Goal: Transaction & Acquisition: Purchase product/service

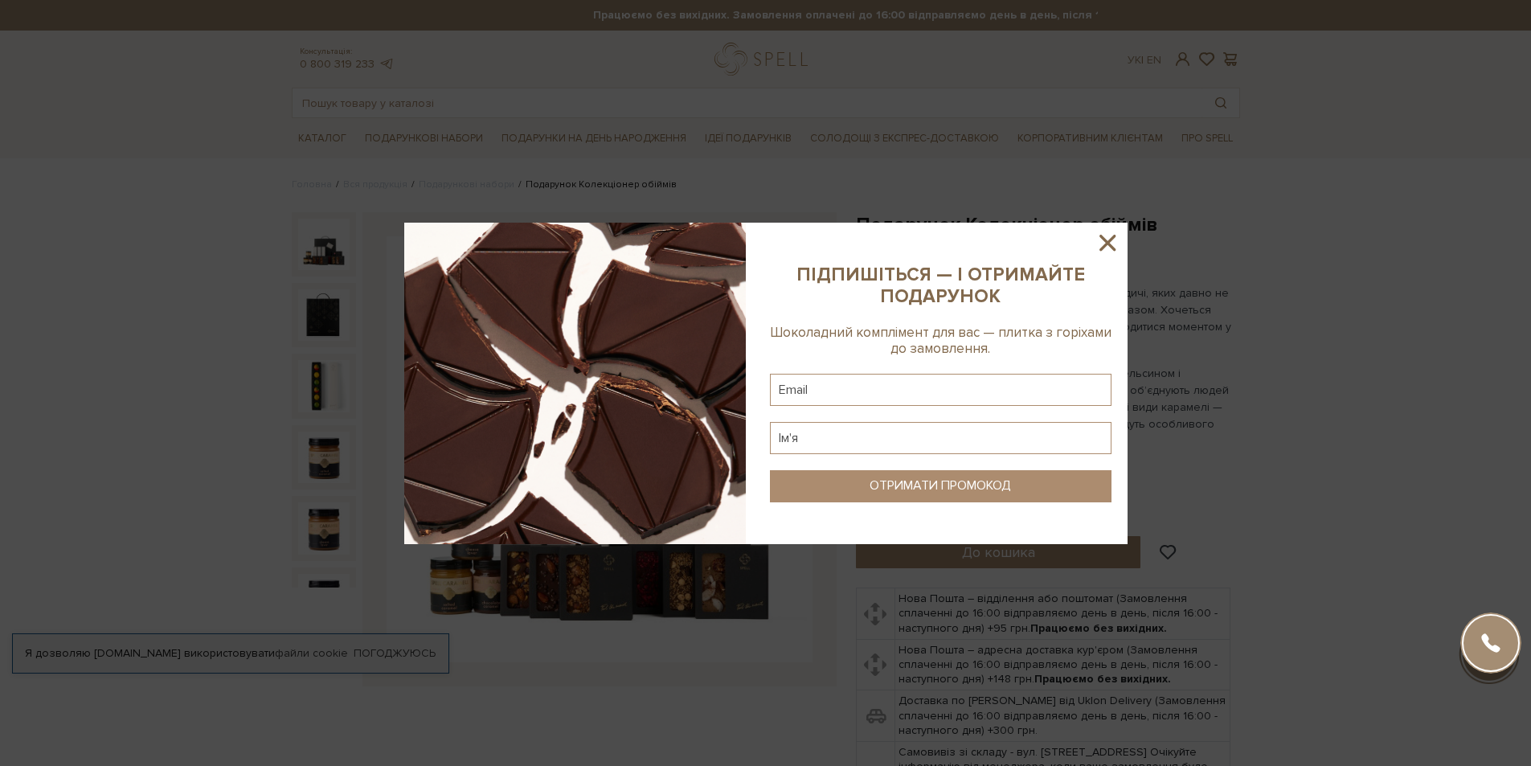
click at [1301, 198] on div at bounding box center [765, 383] width 1531 height 766
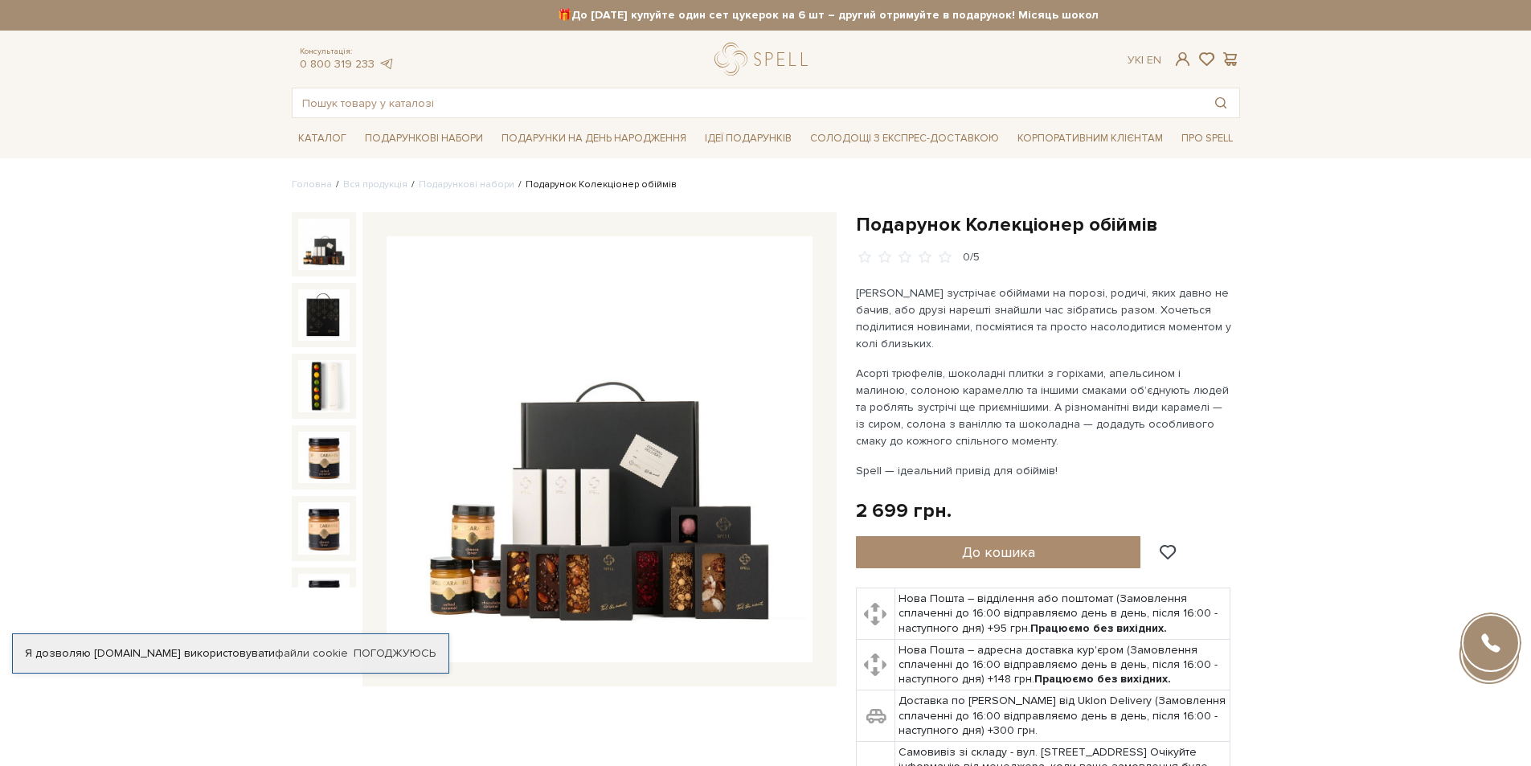
click at [206, 157] on div "Каталог Всі солодощі Дивитись всі Новинки Бестселери Набори SALE Білий" at bounding box center [765, 138] width 1531 height 40
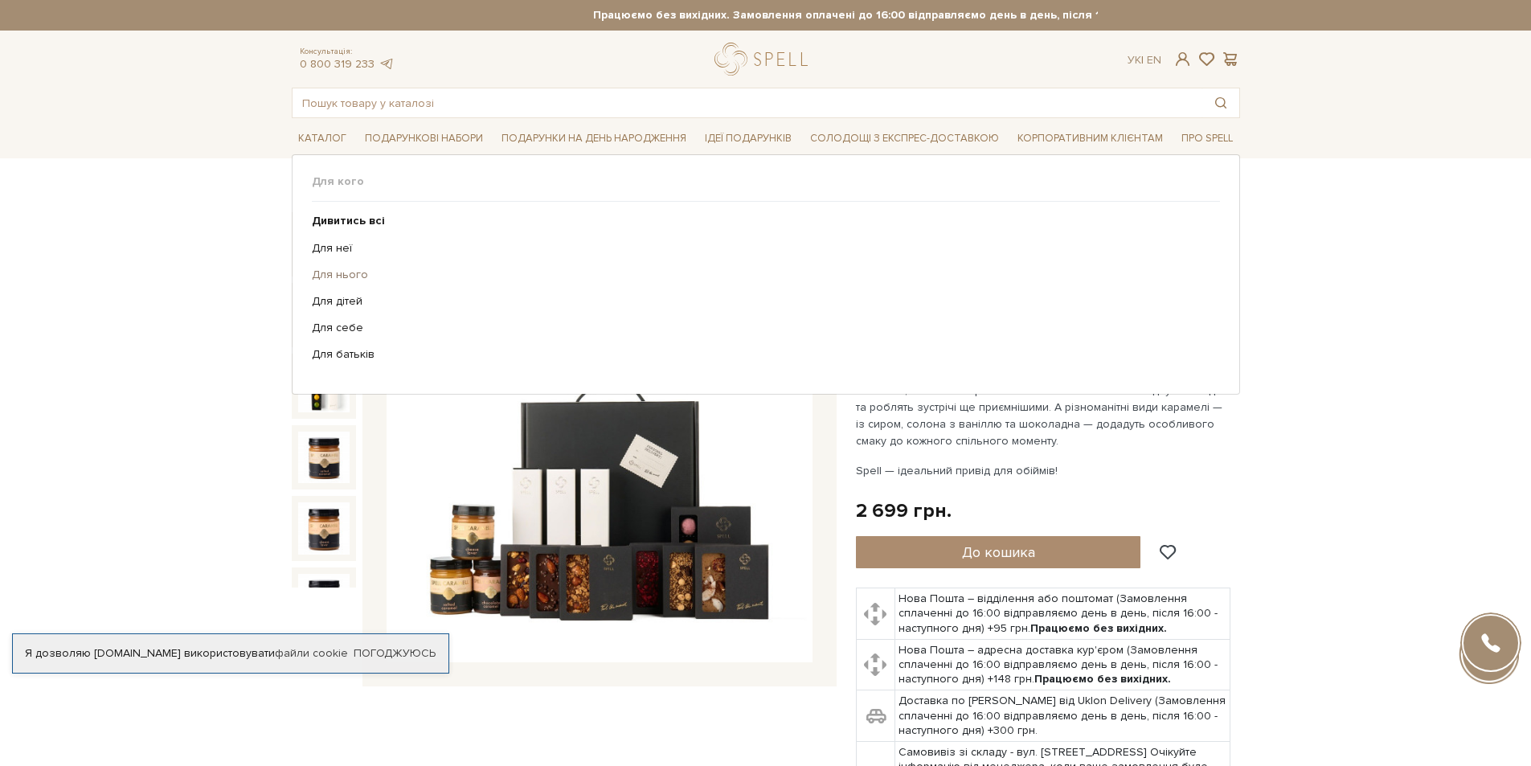
click at [347, 281] on link "Для нього" at bounding box center [760, 275] width 896 height 14
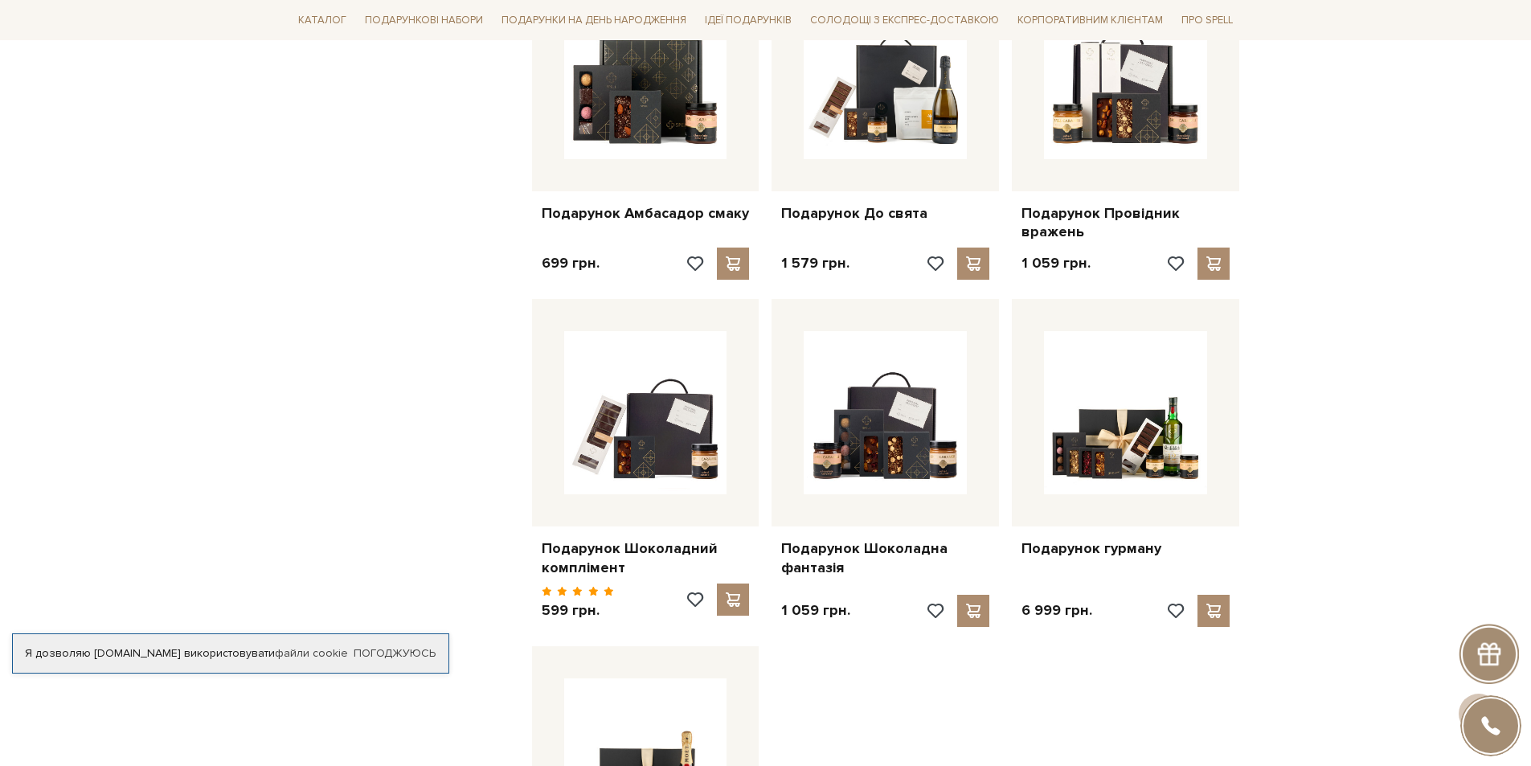
scroll to position [1367, 0]
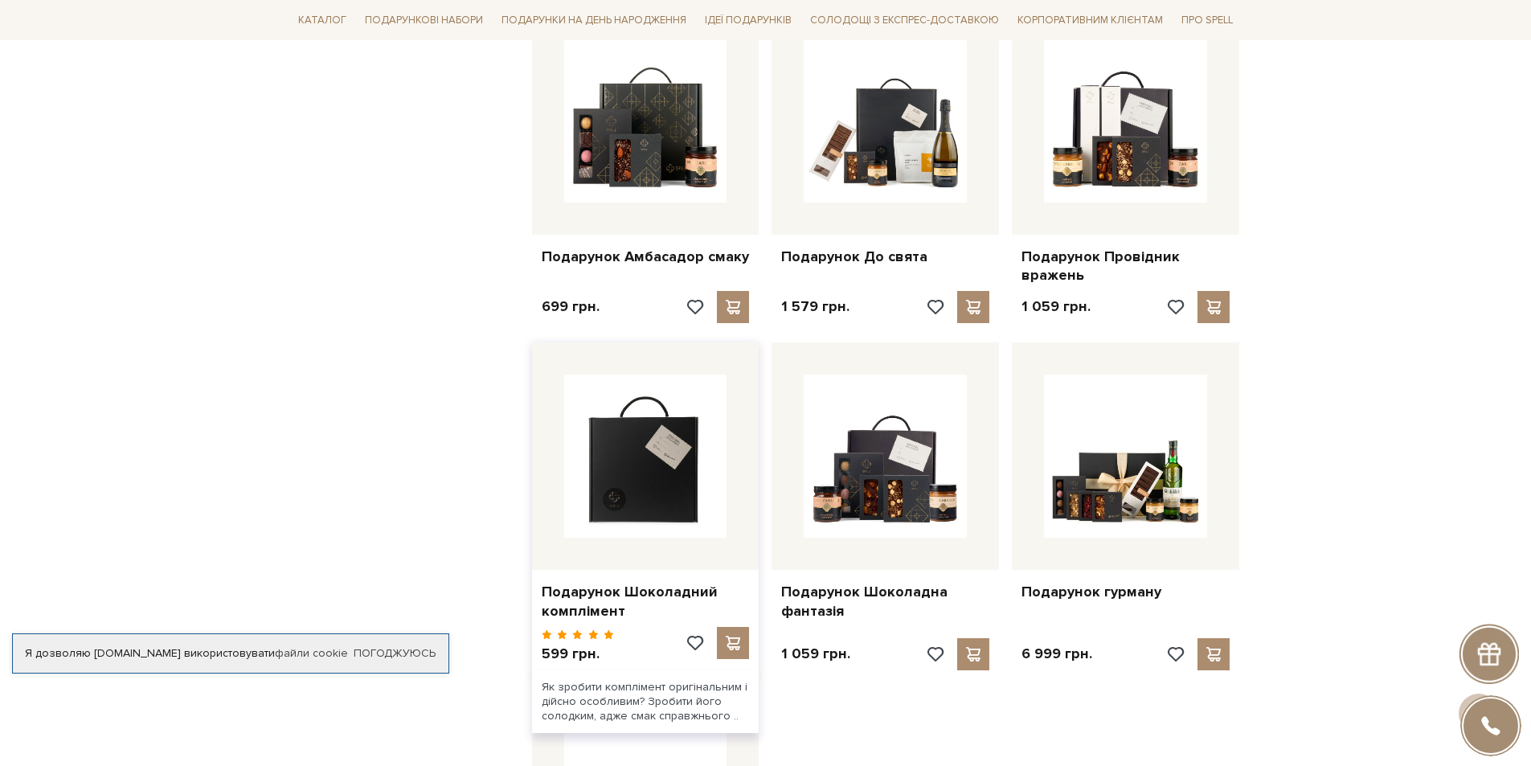
click at [638, 440] on img at bounding box center [645, 456] width 163 height 163
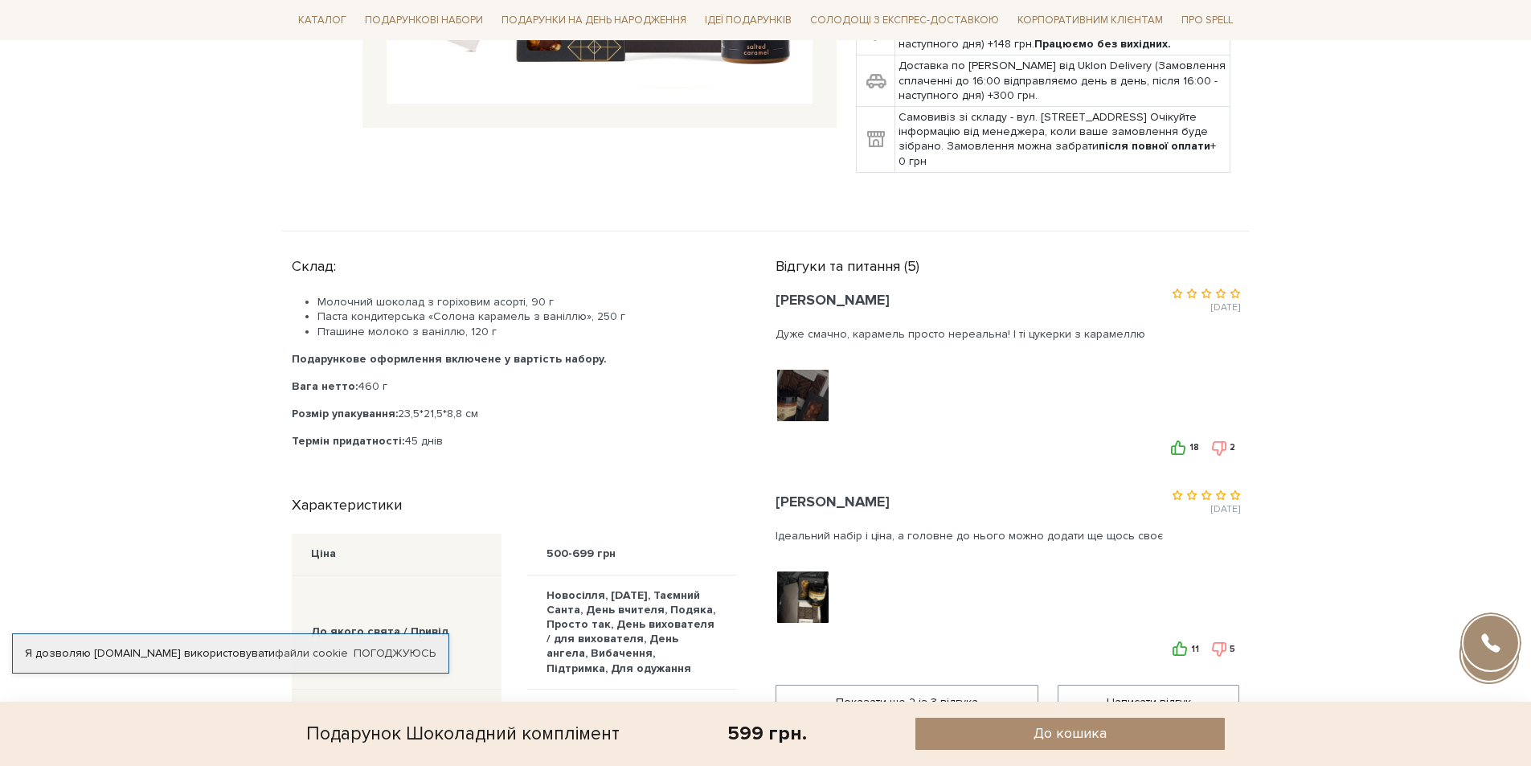
scroll to position [563, 0]
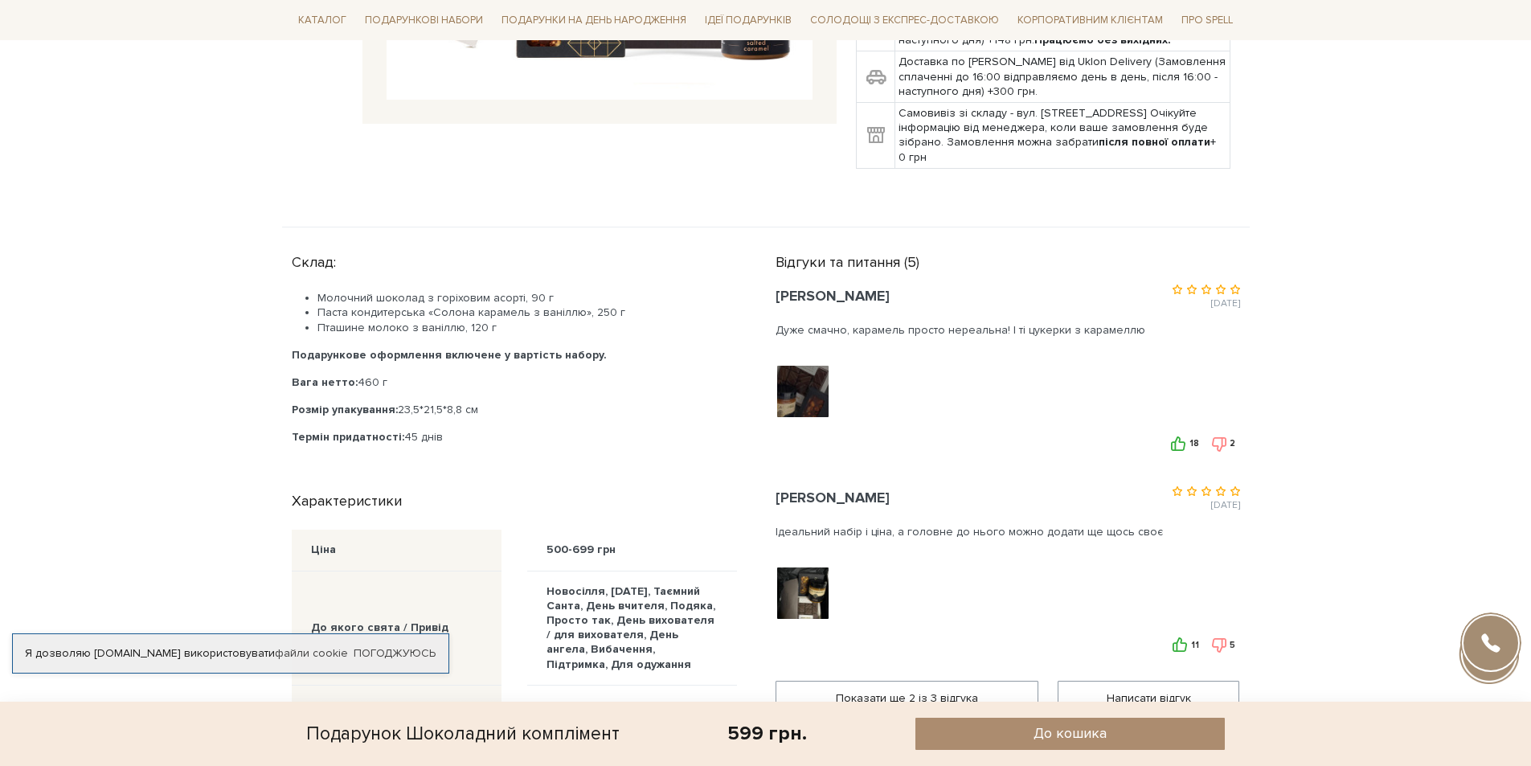
click at [796, 398] on div at bounding box center [804, 391] width 57 height 56
click at [797, 392] on img at bounding box center [803, 392] width 102 height 102
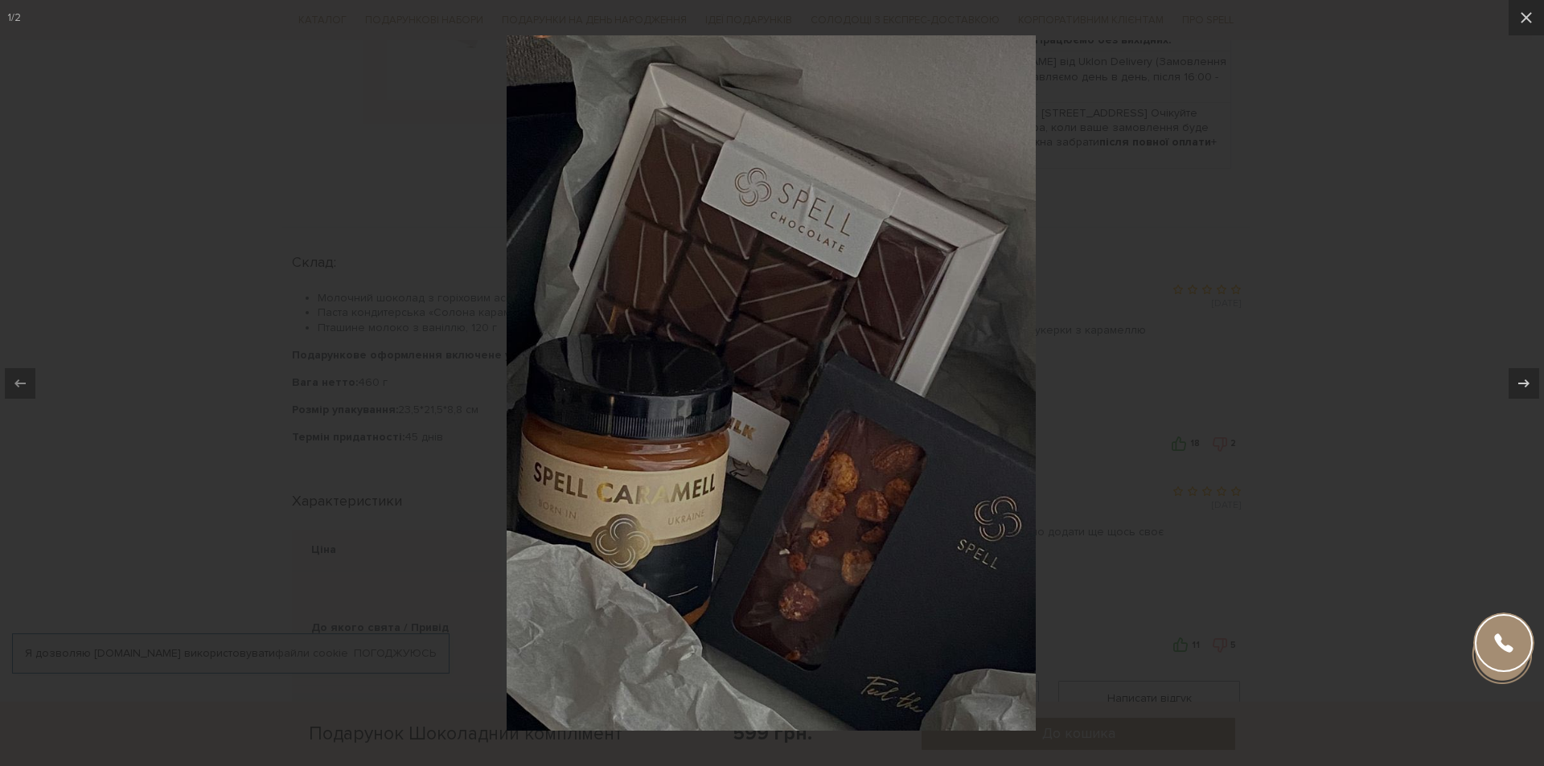
click at [1241, 387] on div at bounding box center [772, 383] width 1544 height 766
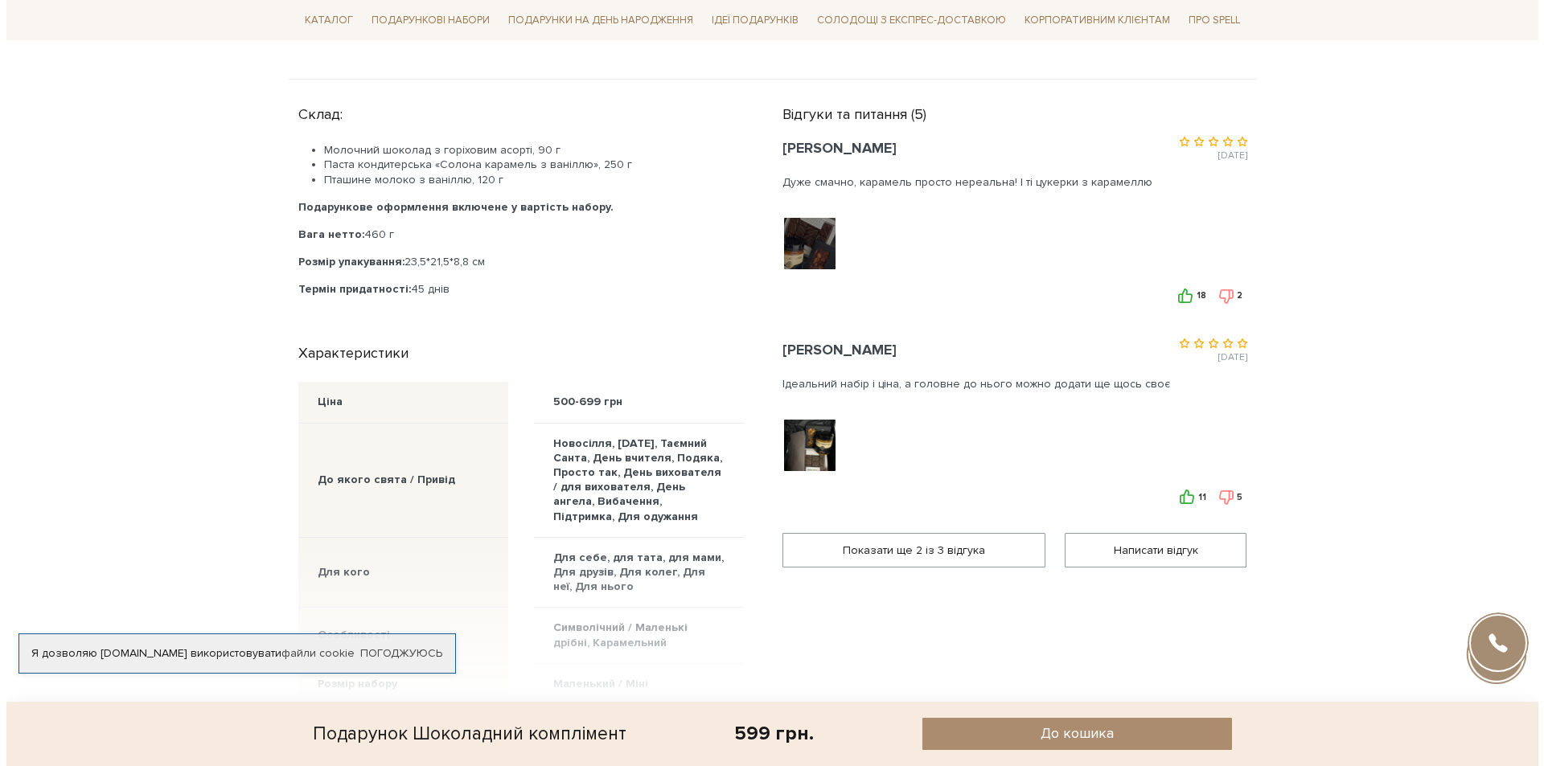
scroll to position [724, 0]
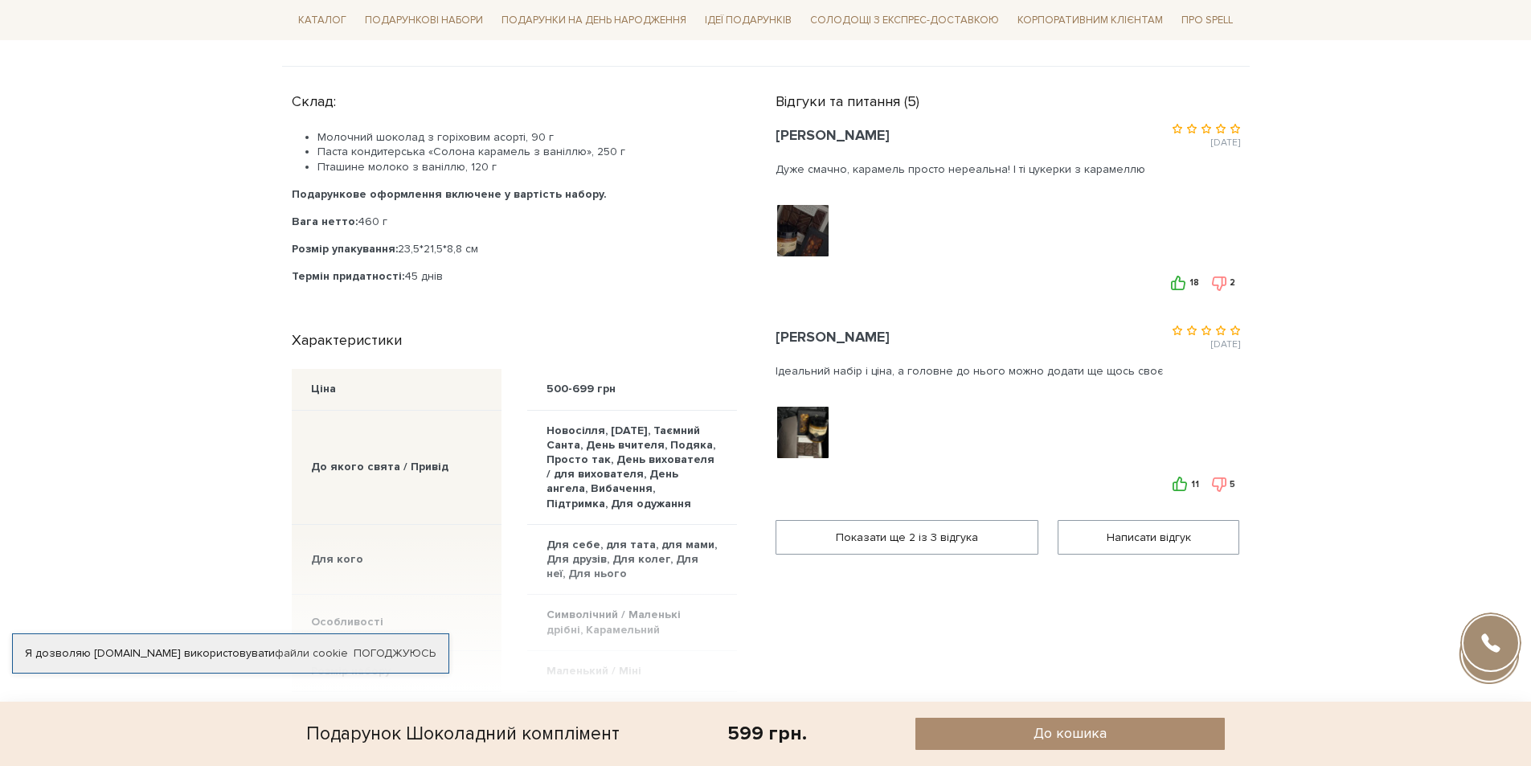
click at [798, 420] on img at bounding box center [803, 432] width 102 height 102
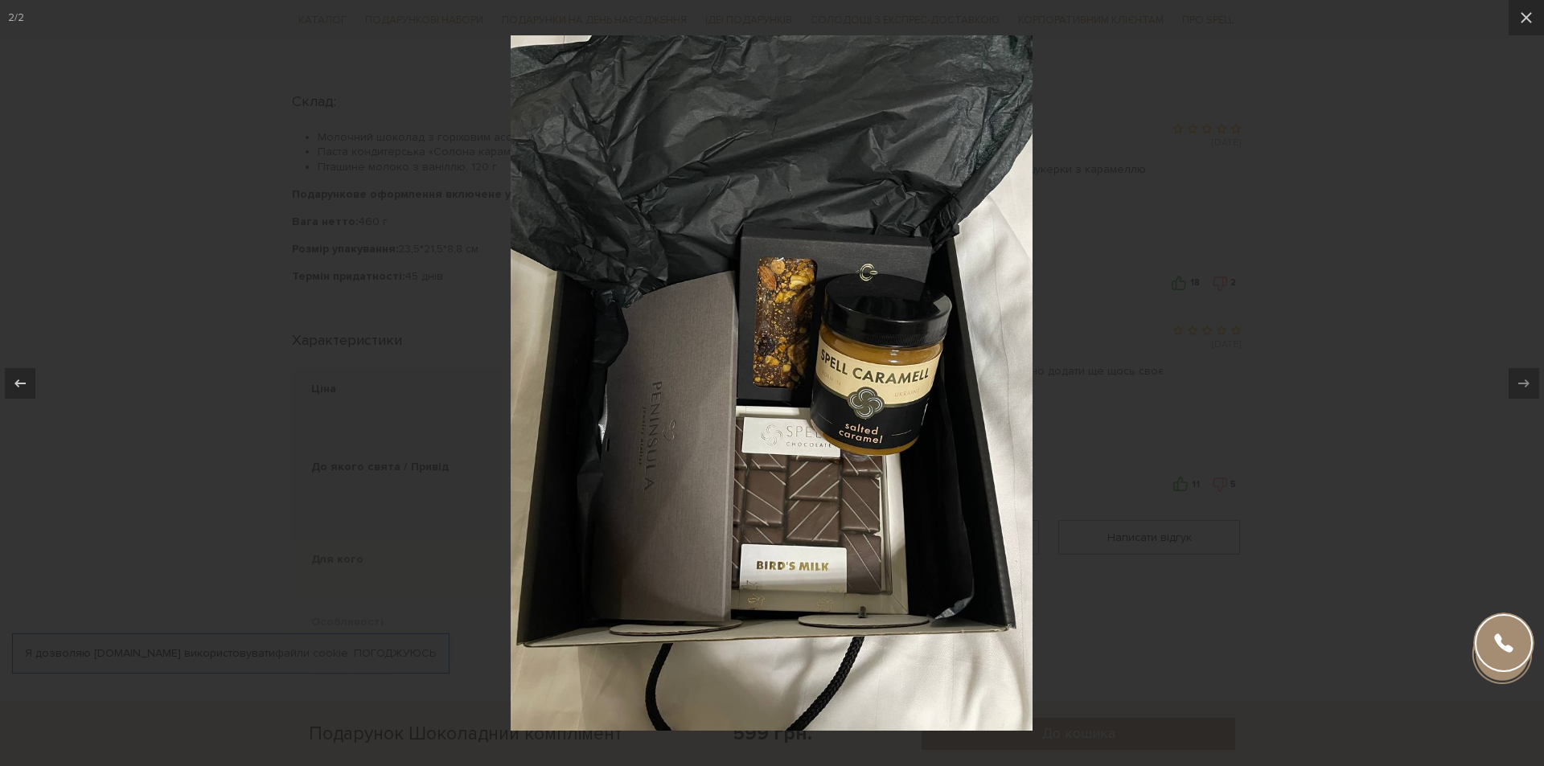
click at [1164, 424] on div at bounding box center [772, 383] width 1544 height 766
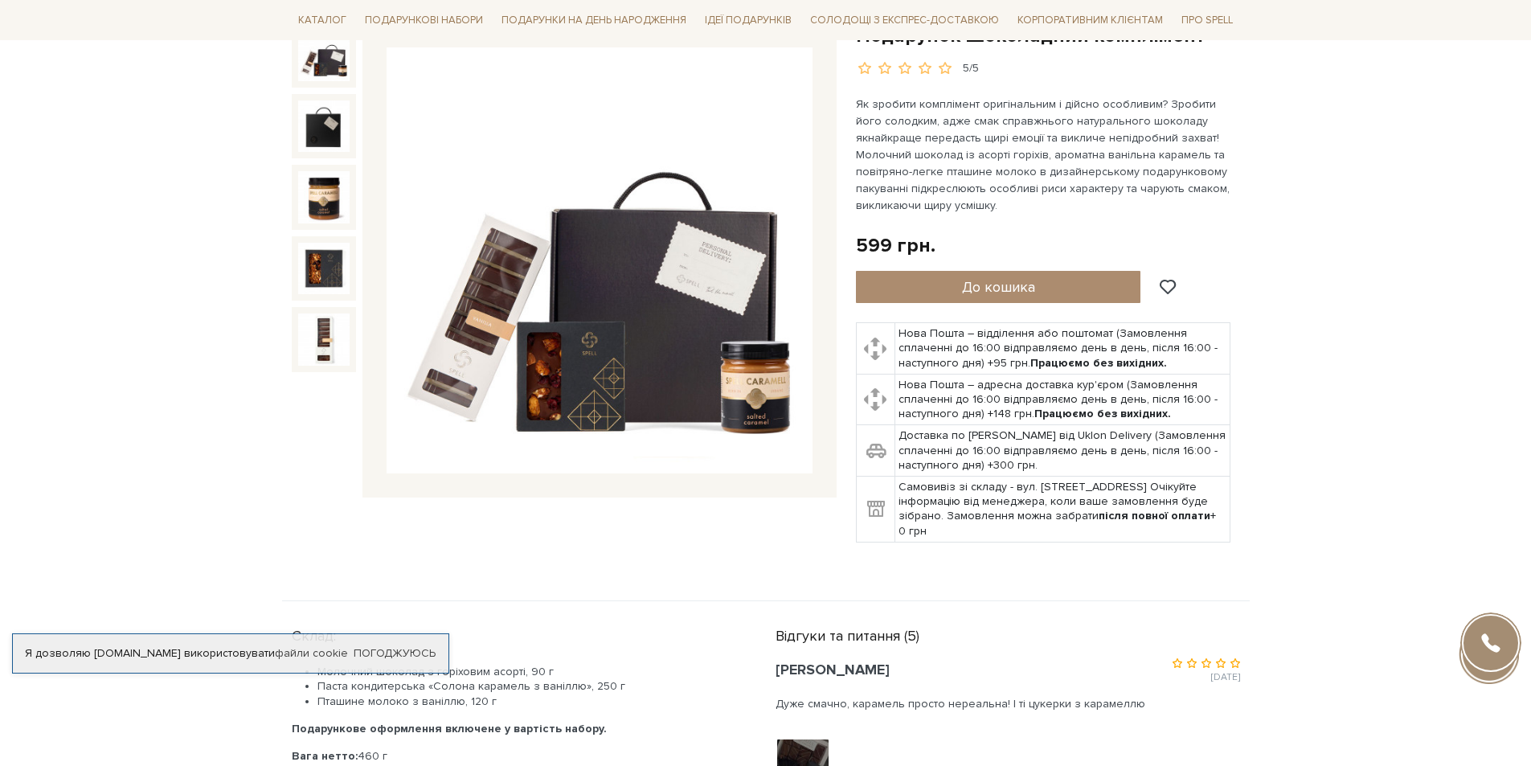
scroll to position [161, 0]
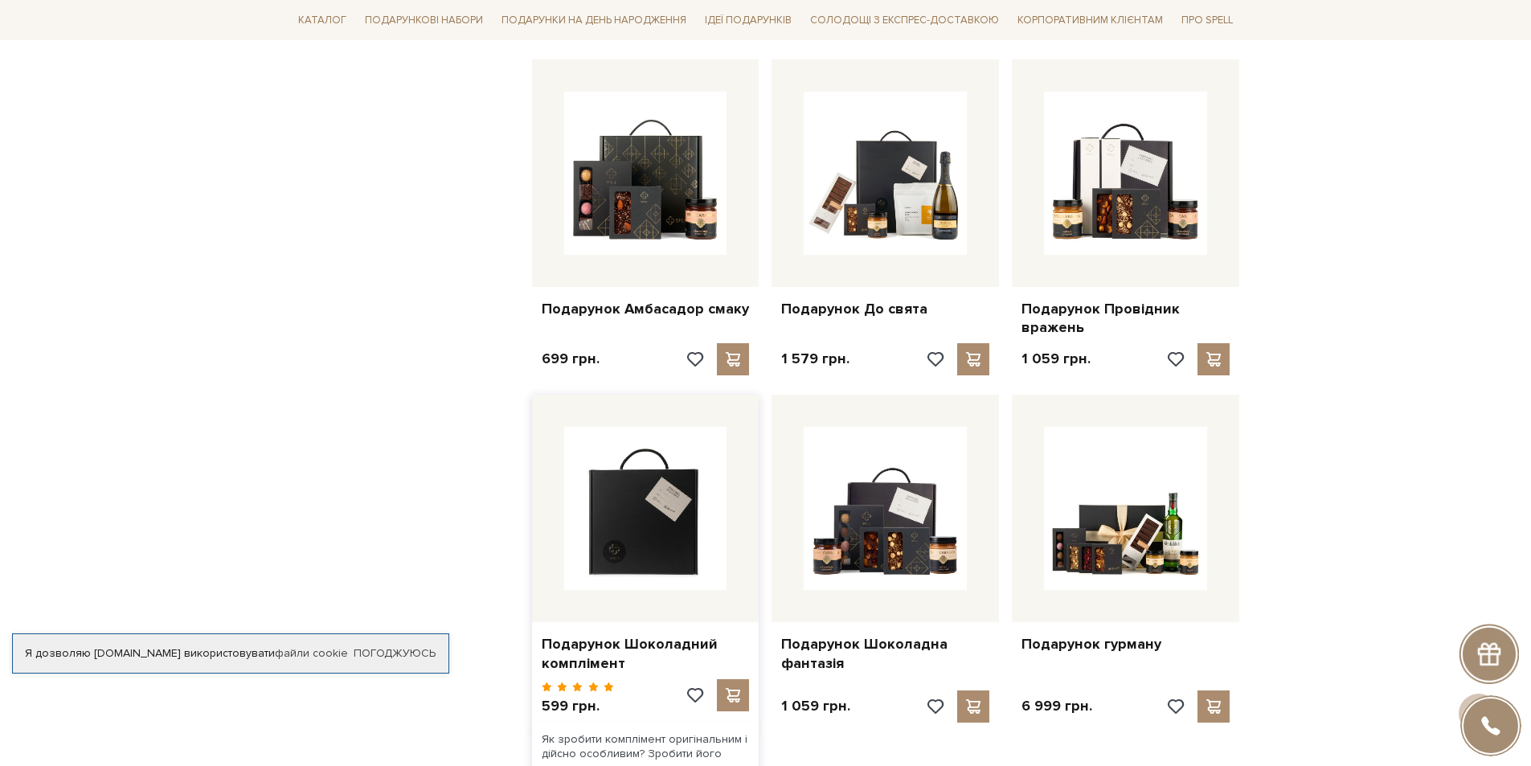
scroll to position [1286, 0]
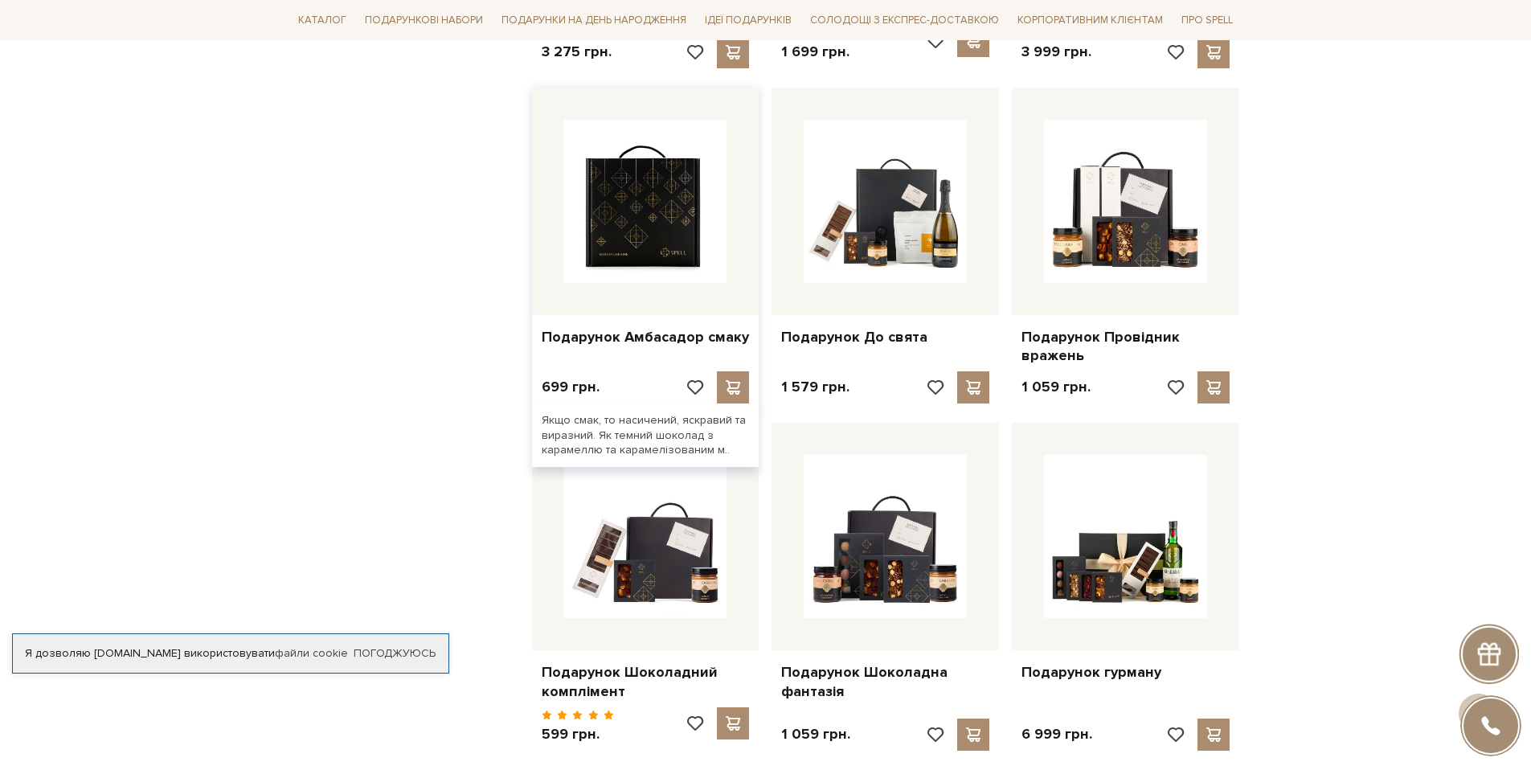
click at [627, 239] on img at bounding box center [645, 201] width 163 height 163
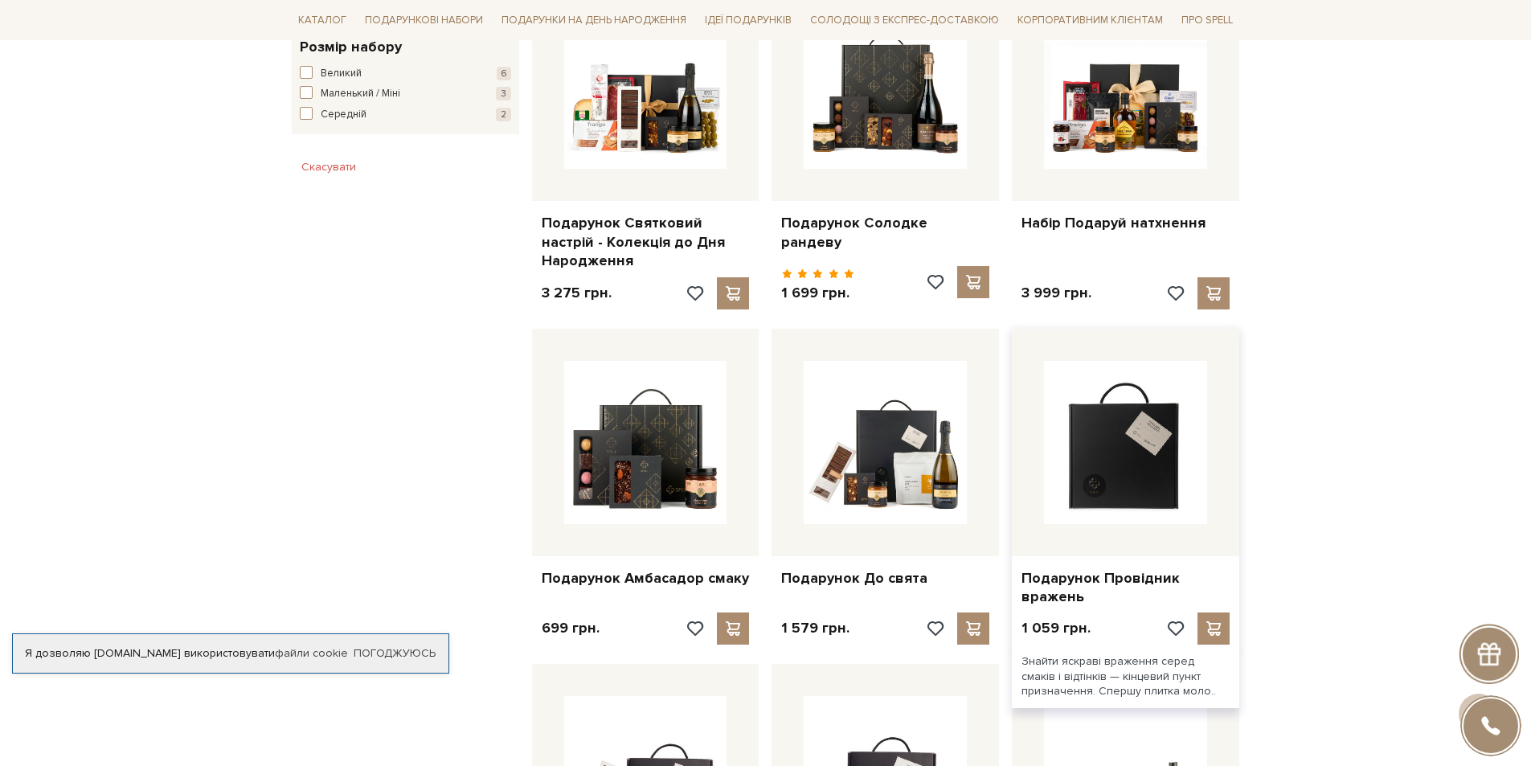
click at [1146, 486] on img at bounding box center [1125, 442] width 163 height 163
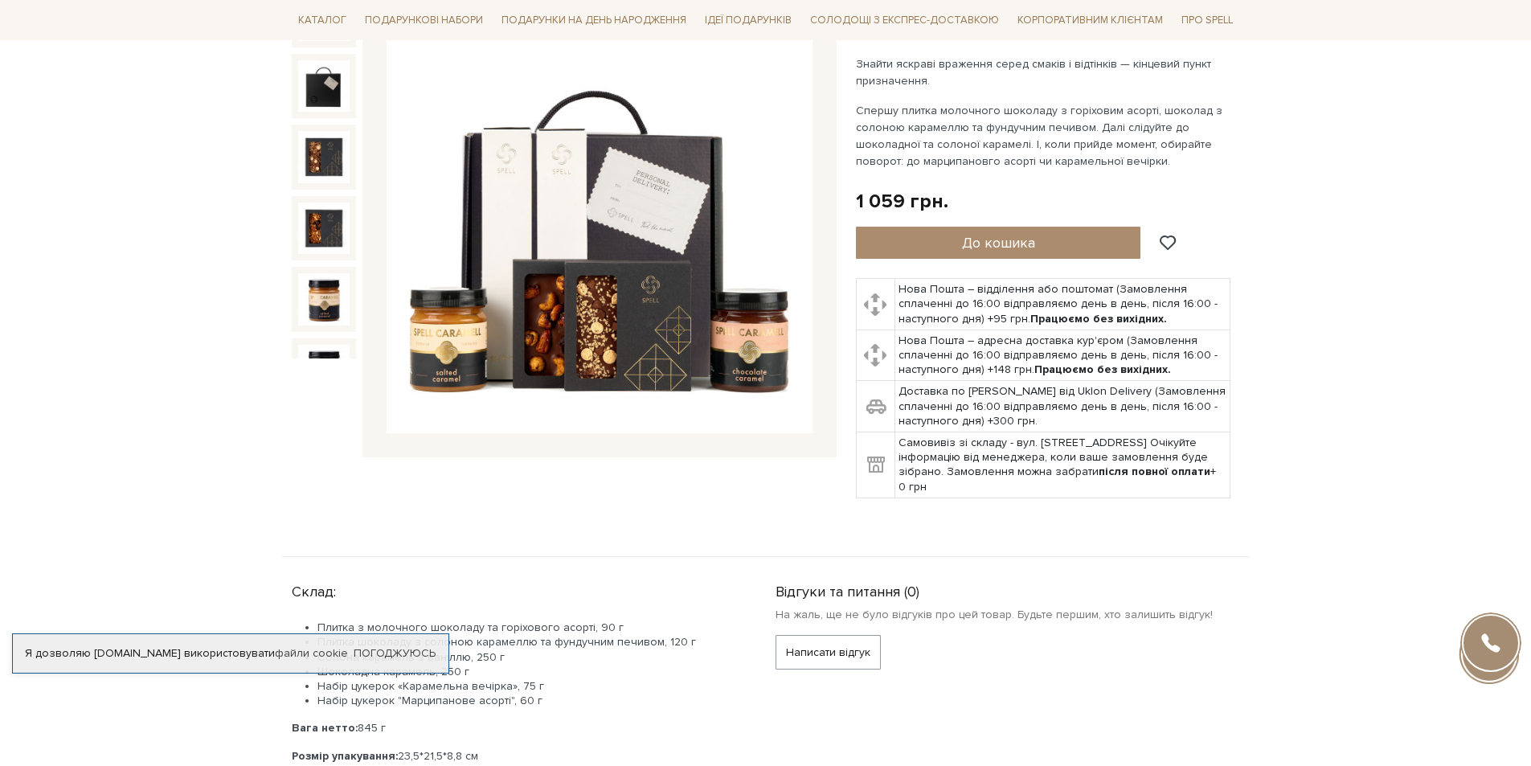
scroll to position [402, 0]
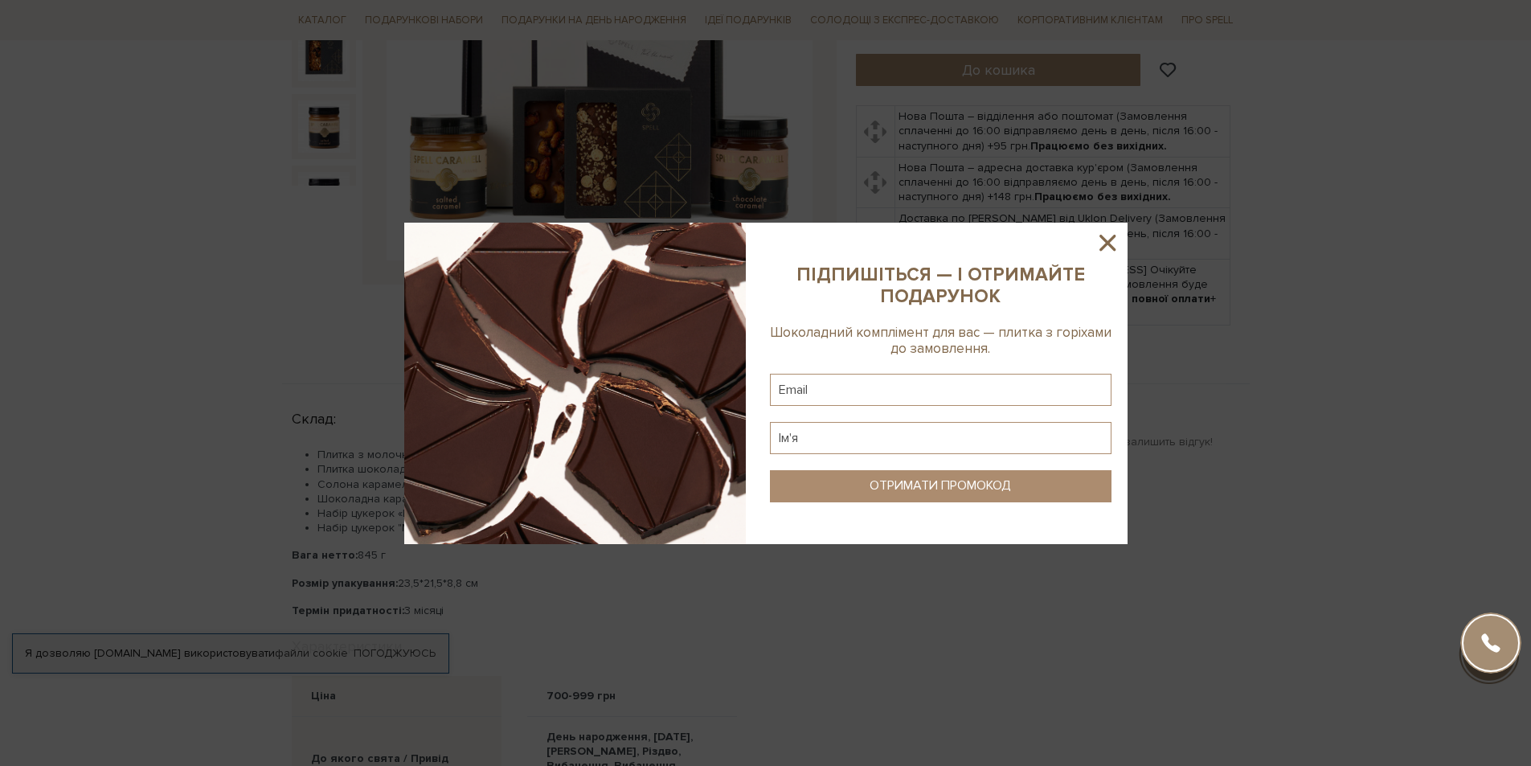
click at [1125, 236] on sys-column-static at bounding box center [941, 384] width 374 height 322
click at [1113, 237] on icon at bounding box center [1108, 243] width 16 height 16
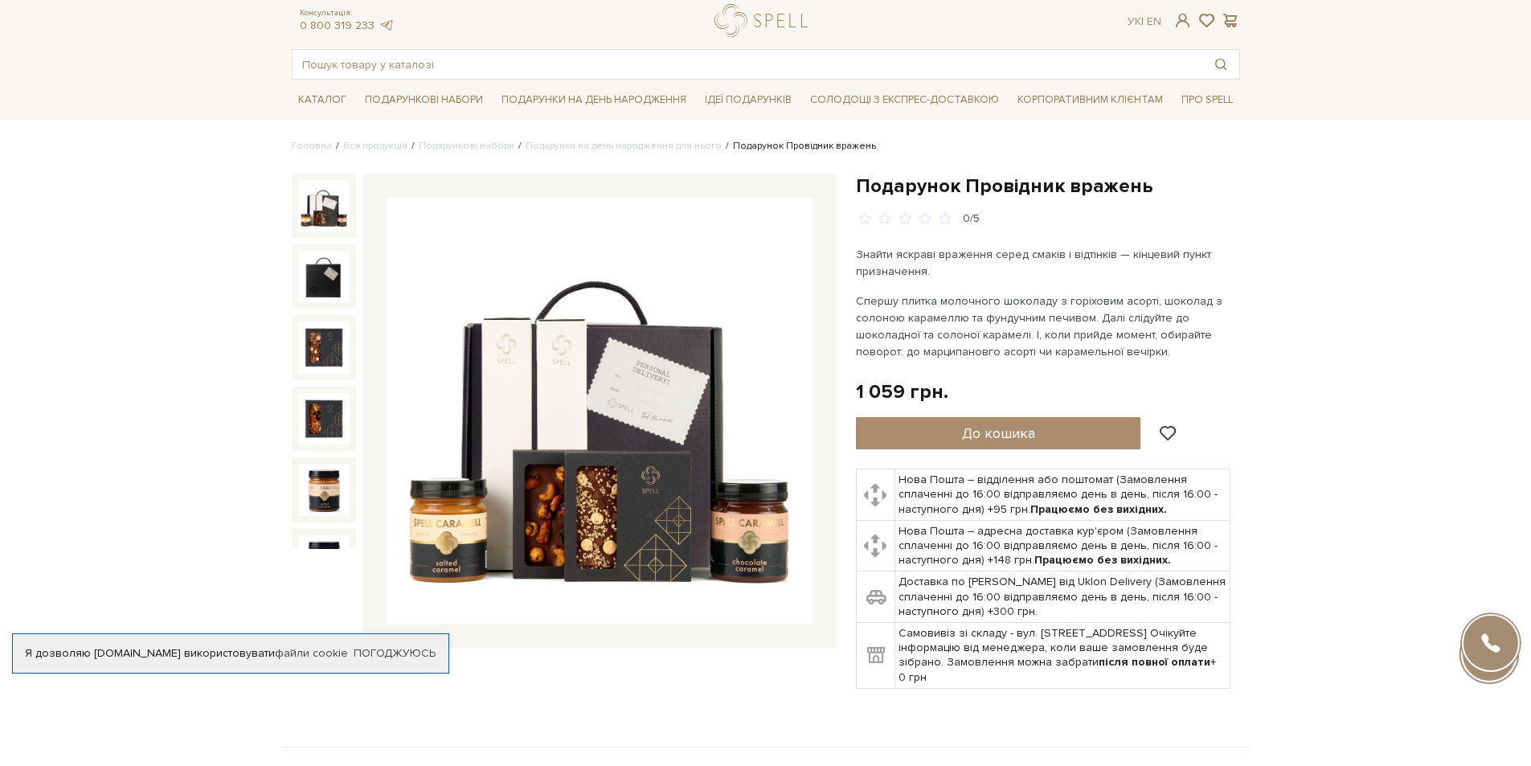
scroll to position [0, 0]
